Goal: Task Accomplishment & Management: Manage account settings

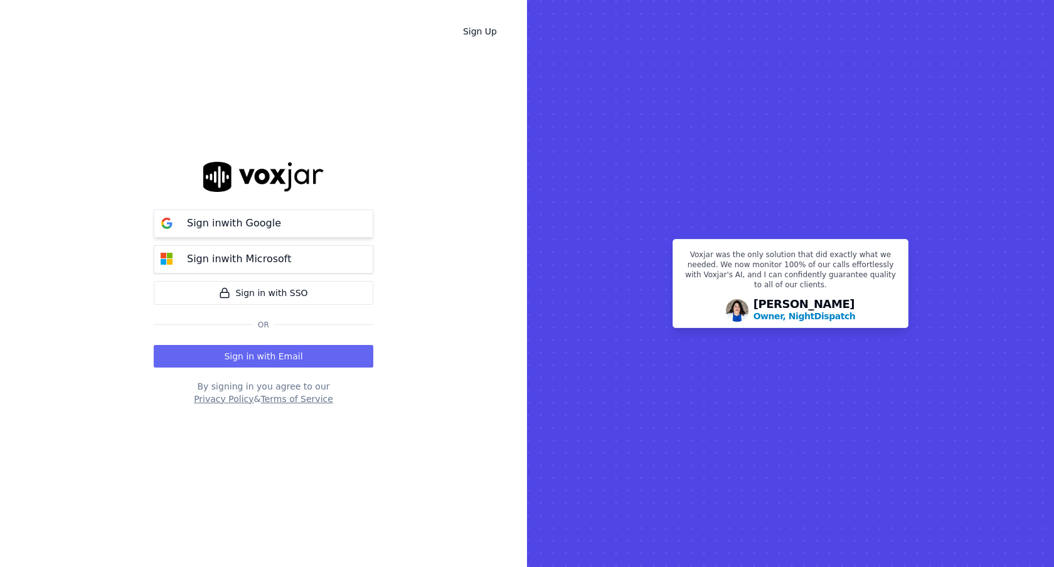
click at [348, 233] on button "Sign in with Google" at bounding box center [264, 224] width 220 height 28
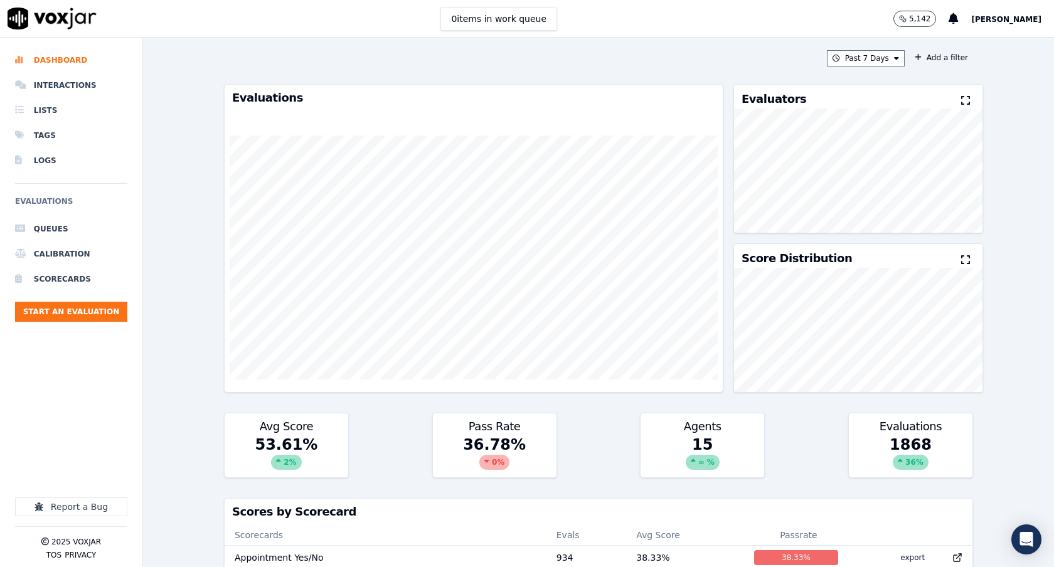
click at [1040, 22] on span "[PERSON_NAME]" at bounding box center [1007, 19] width 70 height 9
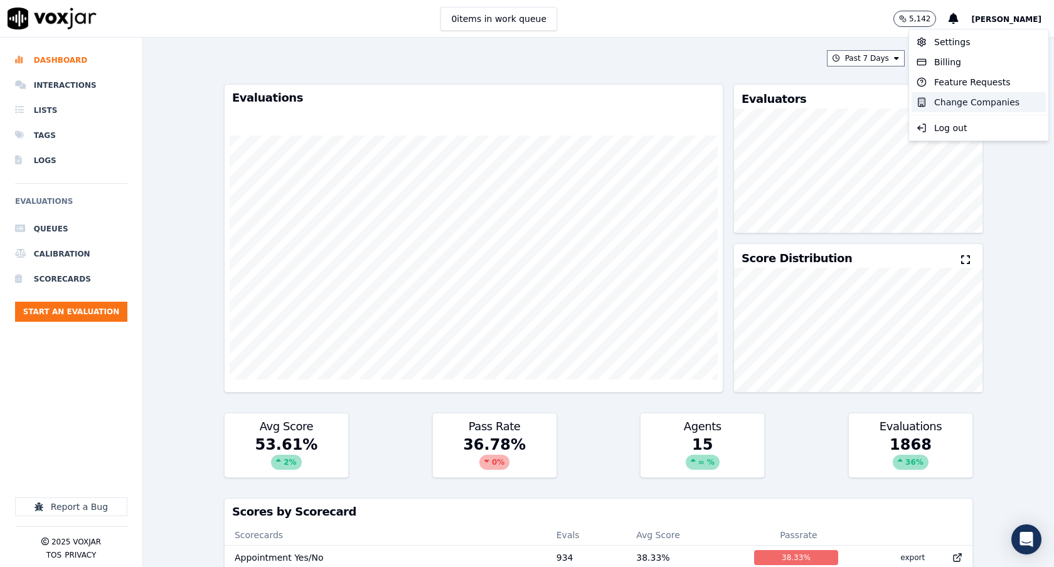
click at [938, 106] on div "Change Companies" at bounding box center [979, 102] width 134 height 20
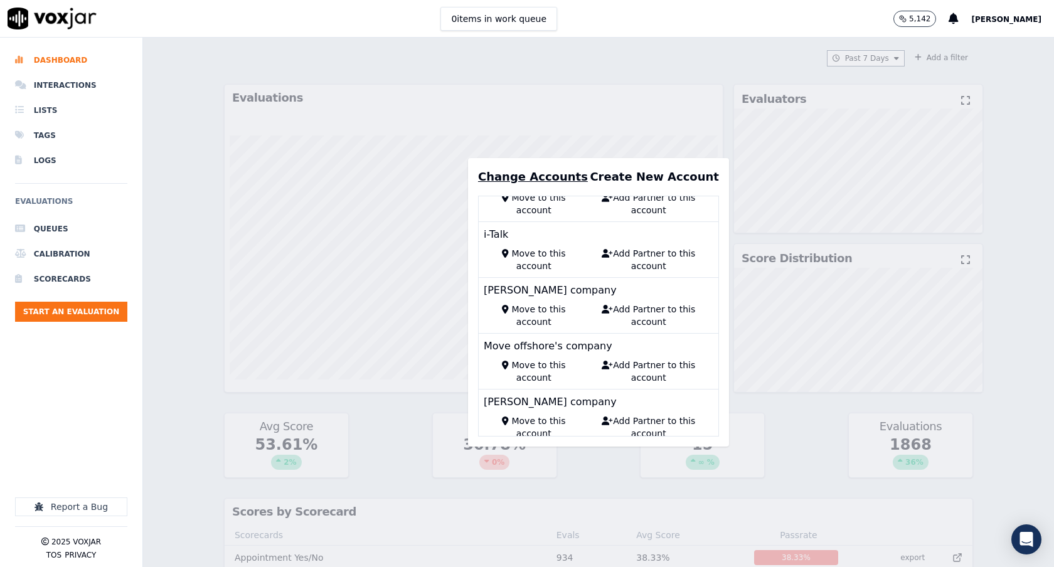
scroll to position [30239, 0]
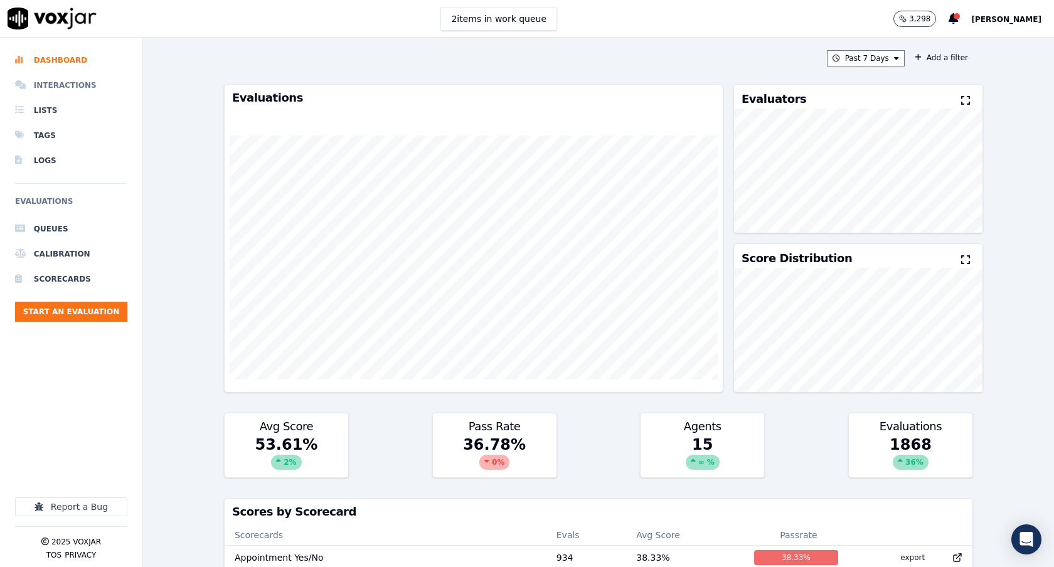
click at [98, 87] on li "Interactions" at bounding box center [71, 85] width 112 height 25
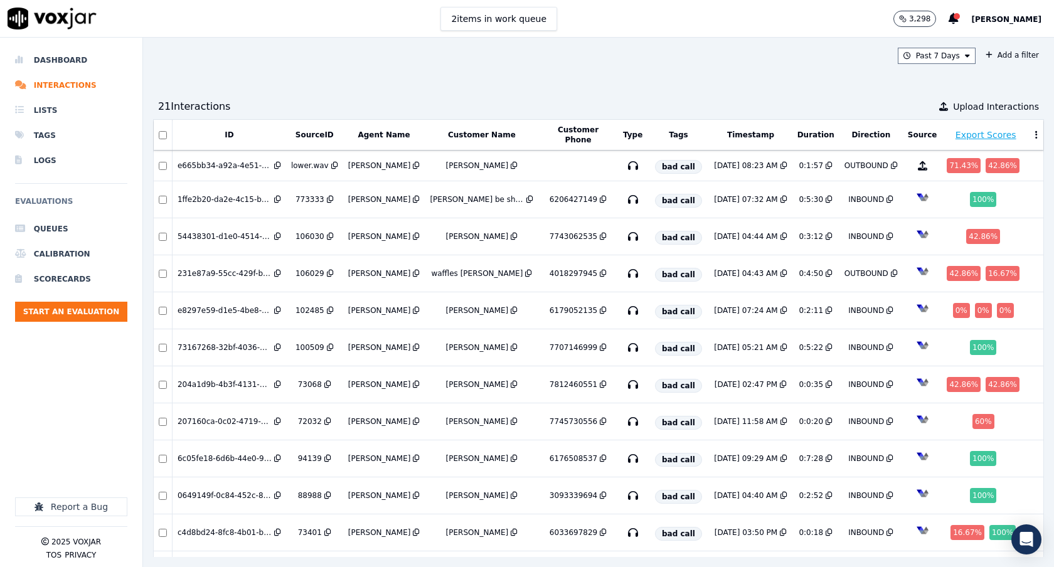
click at [177, 45] on div "Past 7 Days Add a filter 21 Interaction s Upload Interactions ID SourceID Agent…" at bounding box center [598, 303] width 911 height 530
click at [265, 70] on div "Past 7 Days Add a filter 21 Interaction s Upload Interactions ID SourceID Agent…" at bounding box center [598, 303] width 911 height 530
click at [73, 49] on li "Dashboard" at bounding box center [71, 60] width 112 height 25
